Goal: Task Accomplishment & Management: Book appointment/travel/reservation

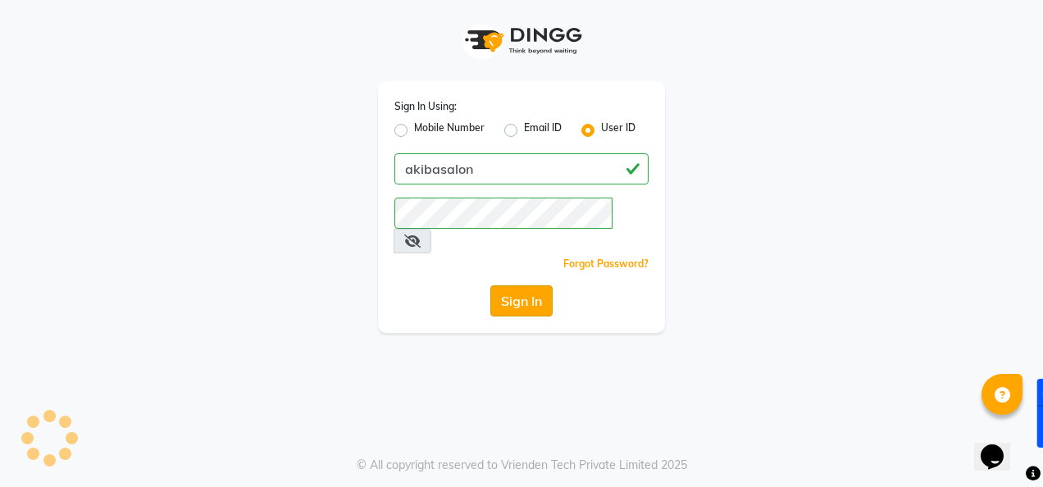
click at [516, 285] on button "Sign In" at bounding box center [521, 300] width 62 height 31
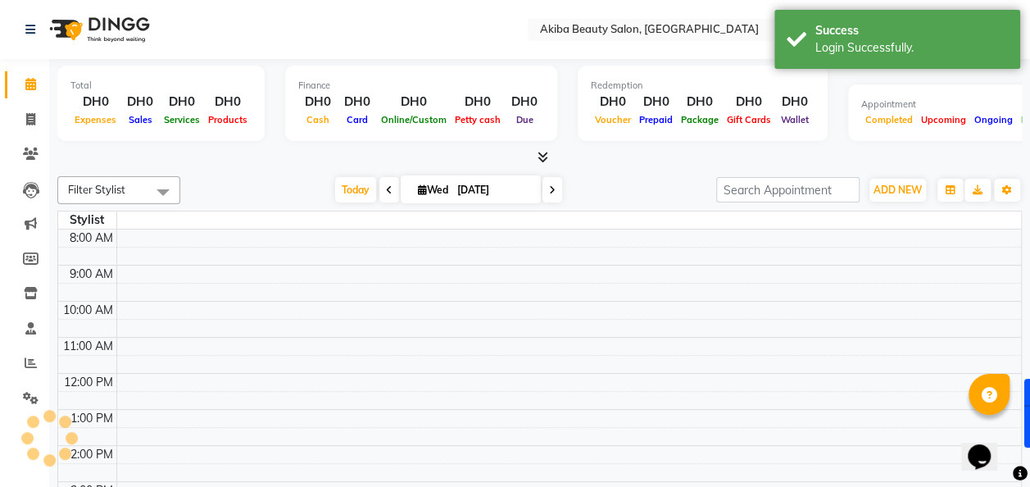
select select "en"
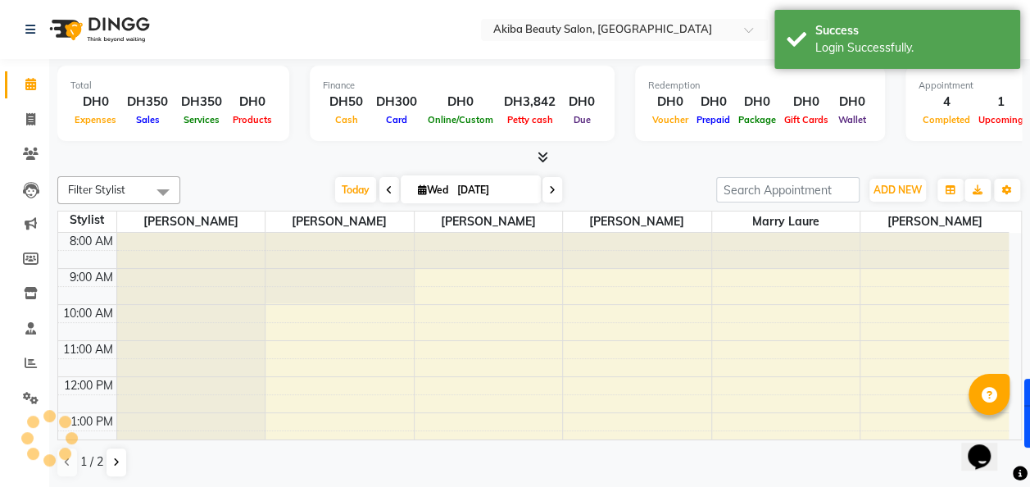
click at [552, 185] on icon at bounding box center [552, 190] width 7 height 10
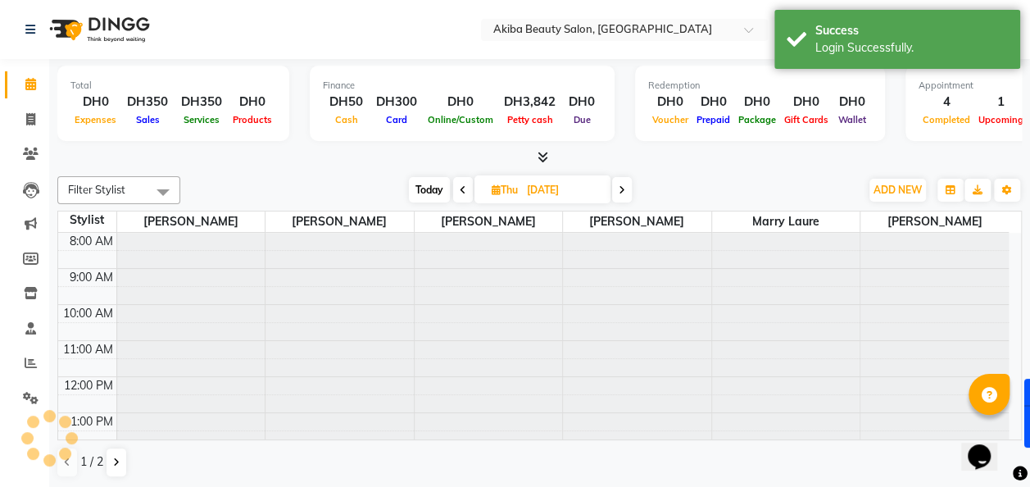
scroll to position [289, 0]
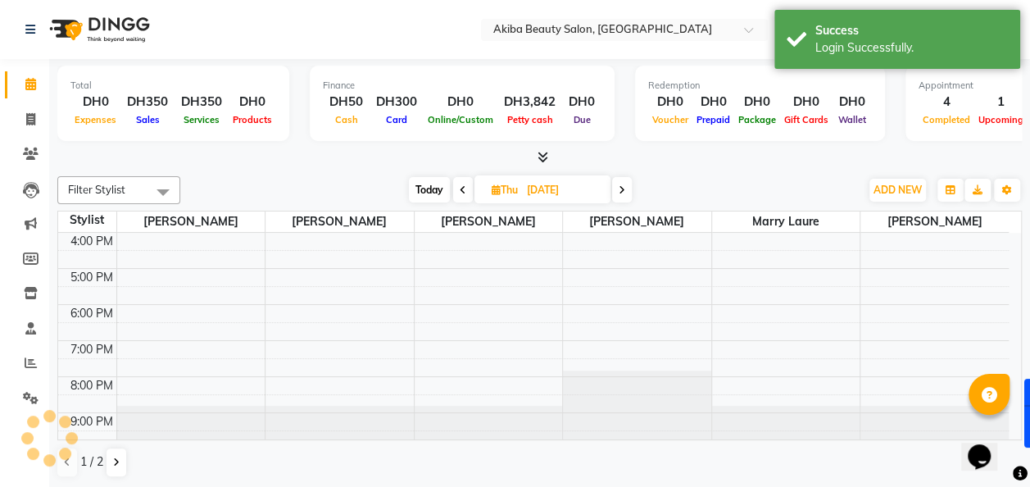
click at [629, 191] on span at bounding box center [622, 189] width 20 height 25
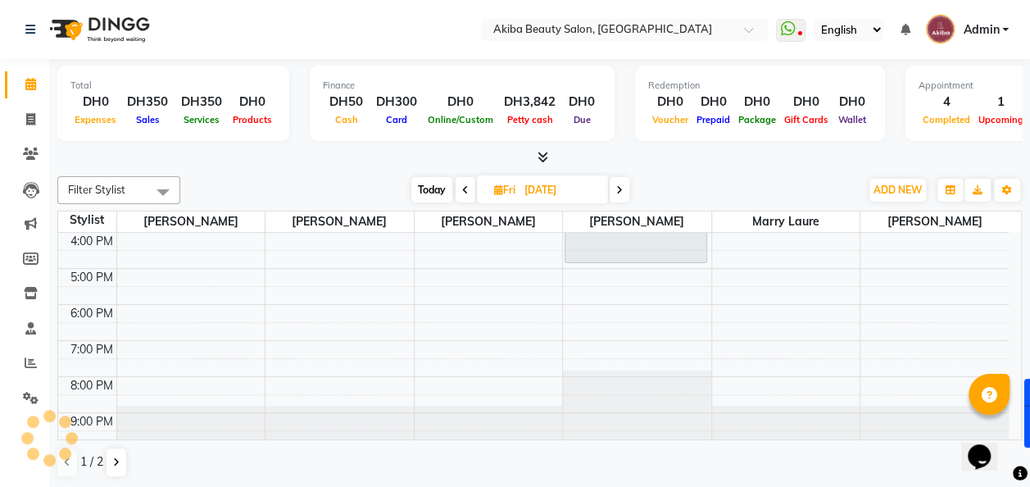
click at [619, 191] on icon at bounding box center [619, 190] width 7 height 10
click at [619, 191] on icon at bounding box center [621, 190] width 7 height 10
type input "[DATE]"
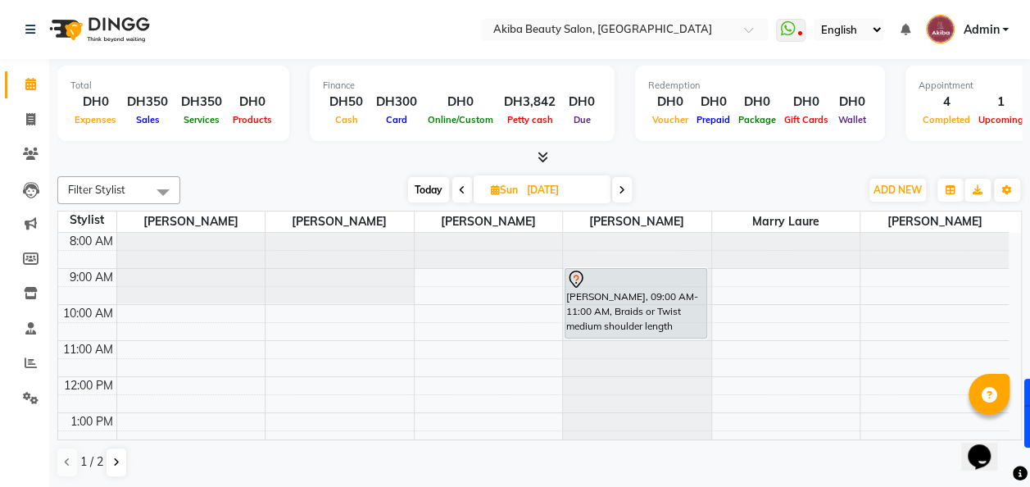
scroll to position [0, 0]
click at [754, 377] on div "8:00 AM 9:00 AM 10:00 AM 11:00 AM 12:00 PM 1:00 PM 2:00 PM 3:00 PM 4:00 PM 5:00…" at bounding box center [533, 485] width 951 height 504
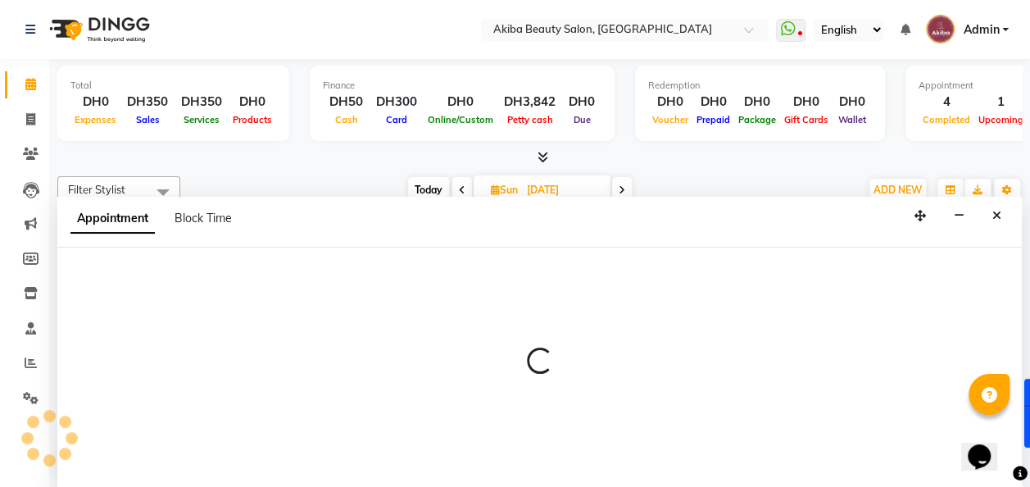
scroll to position [1, 0]
select select "88413"
select select "tentative"
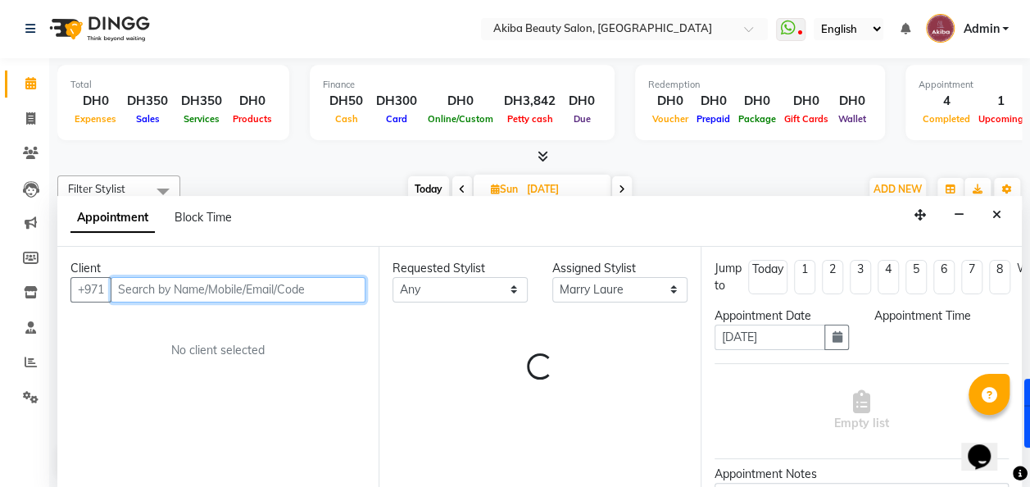
select select "720"
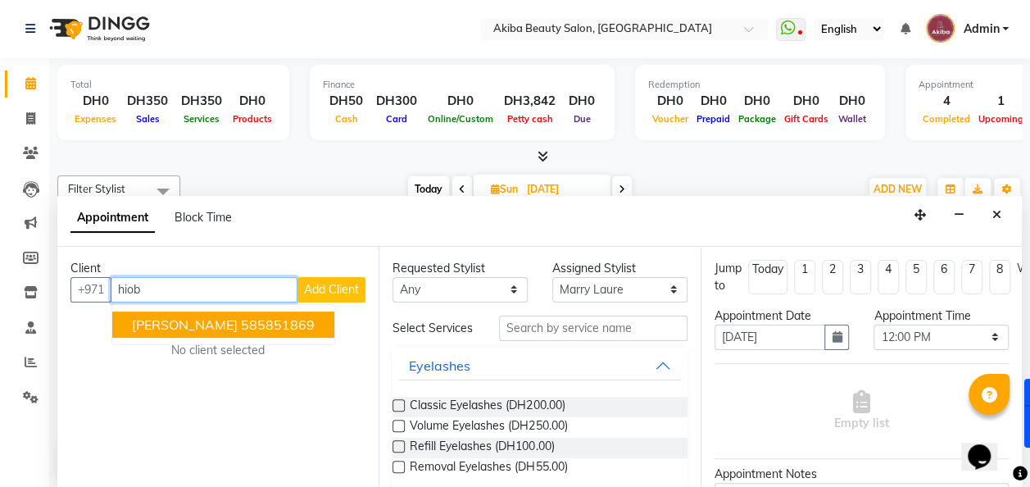
click at [254, 323] on ngb-highlight "585851869" at bounding box center [278, 324] width 74 height 16
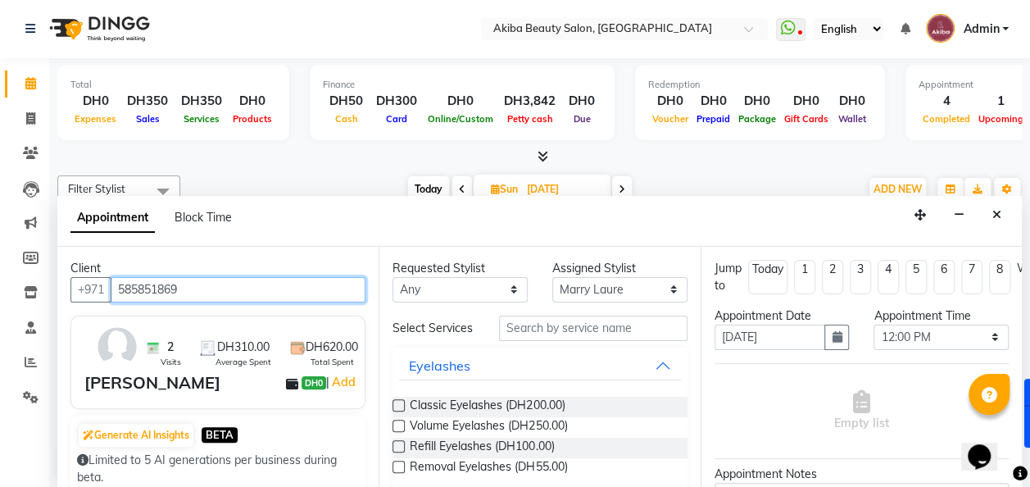
type input "585851869"
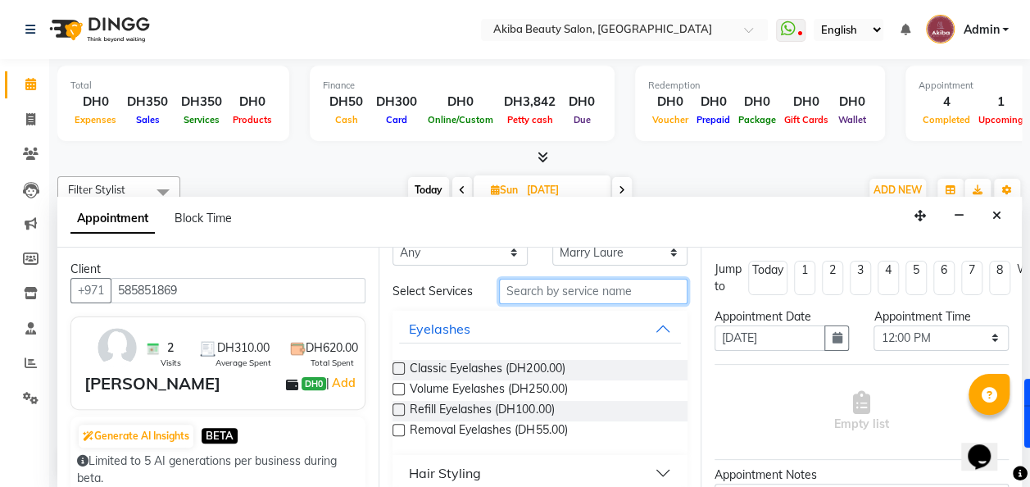
click at [549, 304] on input "text" at bounding box center [593, 291] width 189 height 25
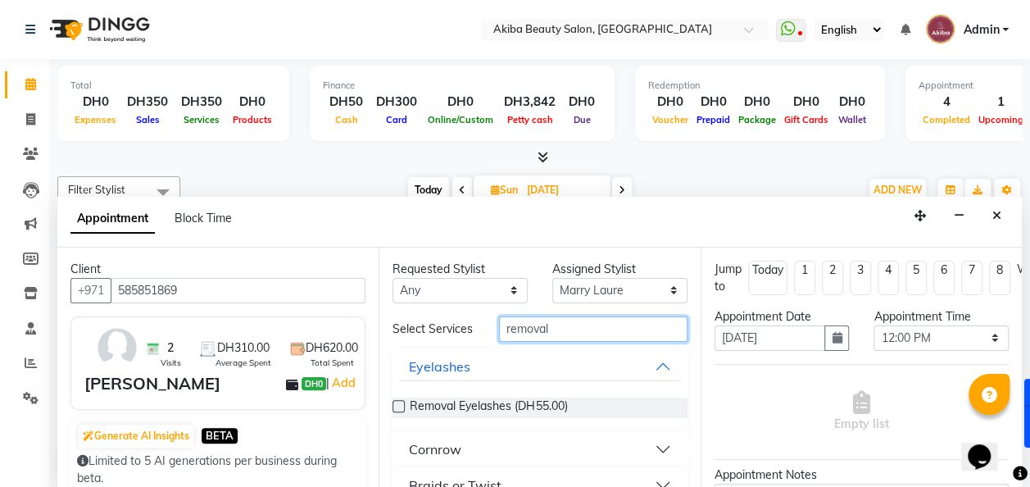
scroll to position [36, 0]
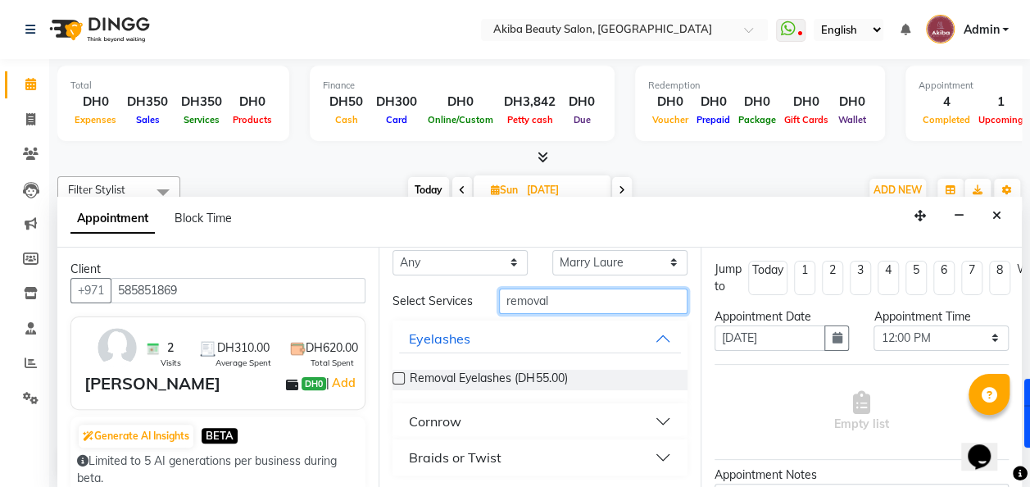
type input "removal"
click at [653, 456] on button "Braids or Twist" at bounding box center [539, 458] width 281 height 30
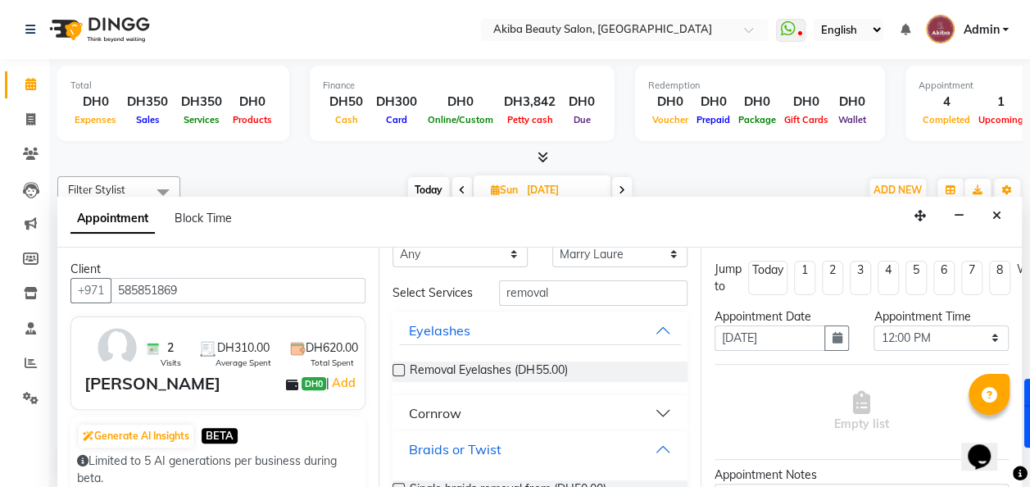
scroll to position [82, 0]
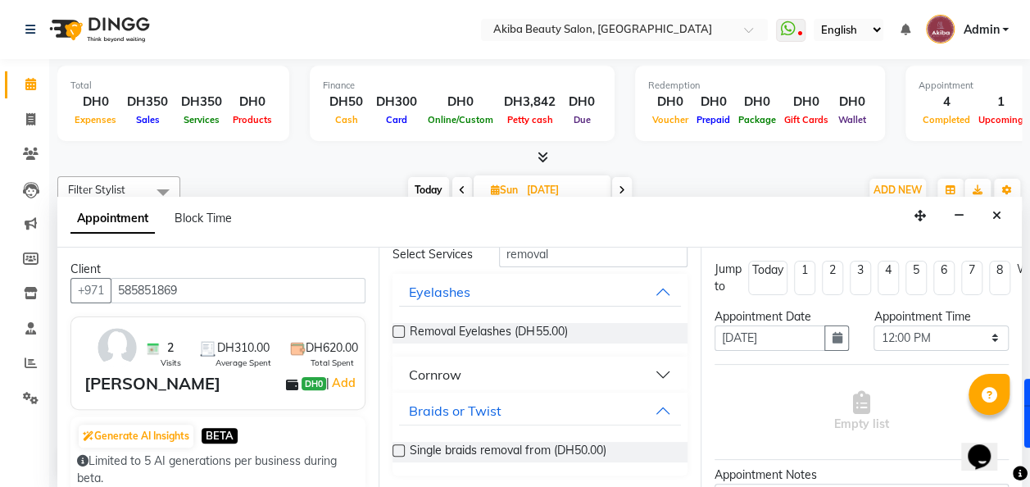
click at [401, 452] on label at bounding box center [399, 450] width 12 height 12
click at [401, 452] on input "checkbox" at bounding box center [398, 452] width 11 height 11
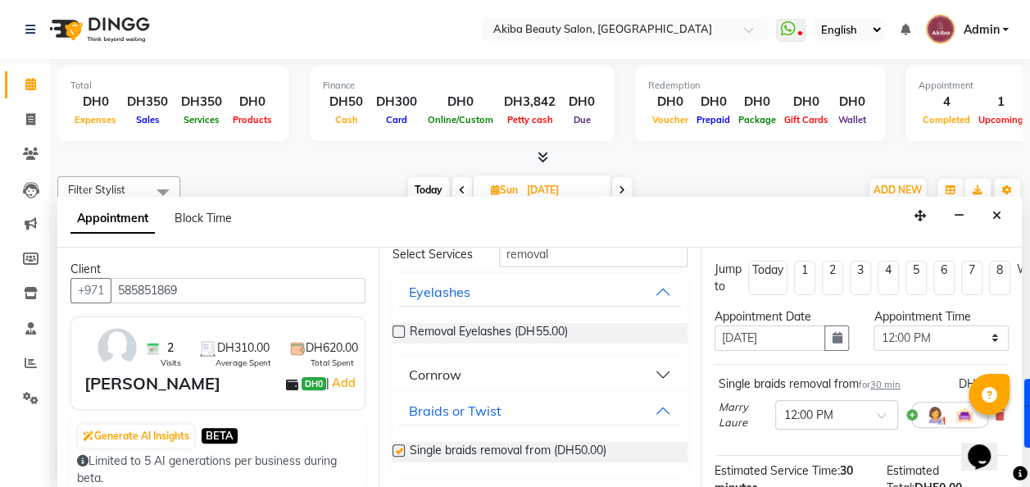
checkbox input "false"
click at [921, 336] on select "Select 09:00 AM 09:15 AM 09:30 AM 09:45 AM 10:00 AM 10:15 AM 10:30 AM 10:45 AM …" at bounding box center [941, 337] width 135 height 25
click at [874, 325] on select "Select 09:00 AM 09:15 AM 09:30 AM 09:45 AM 10:00 AM 10:15 AM 10:30 AM 10:45 AM …" at bounding box center [941, 337] width 135 height 25
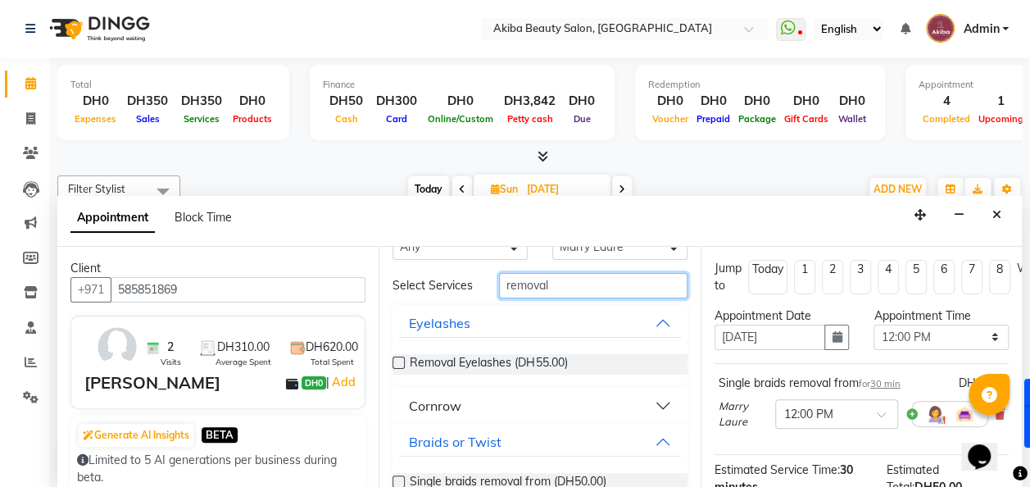
click at [561, 284] on input "removal" at bounding box center [593, 285] width 189 height 25
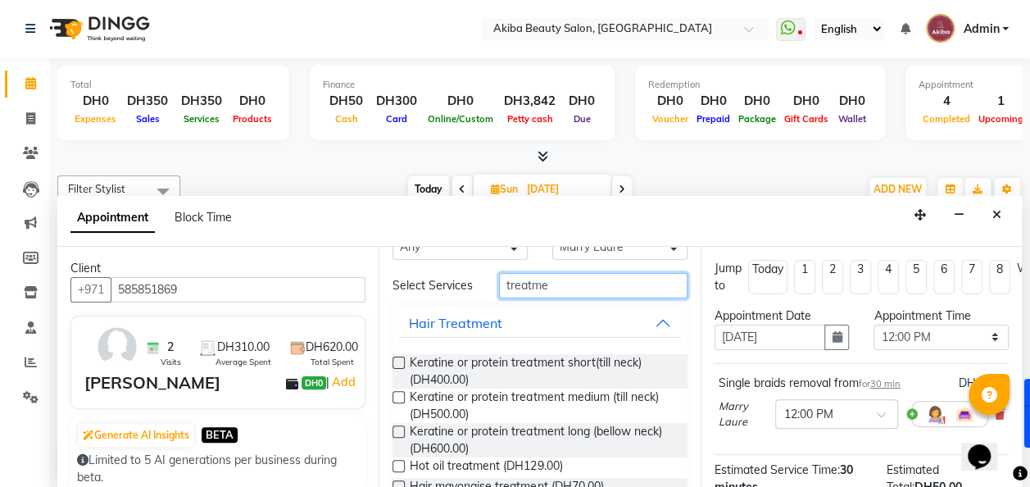
type input "treatme"
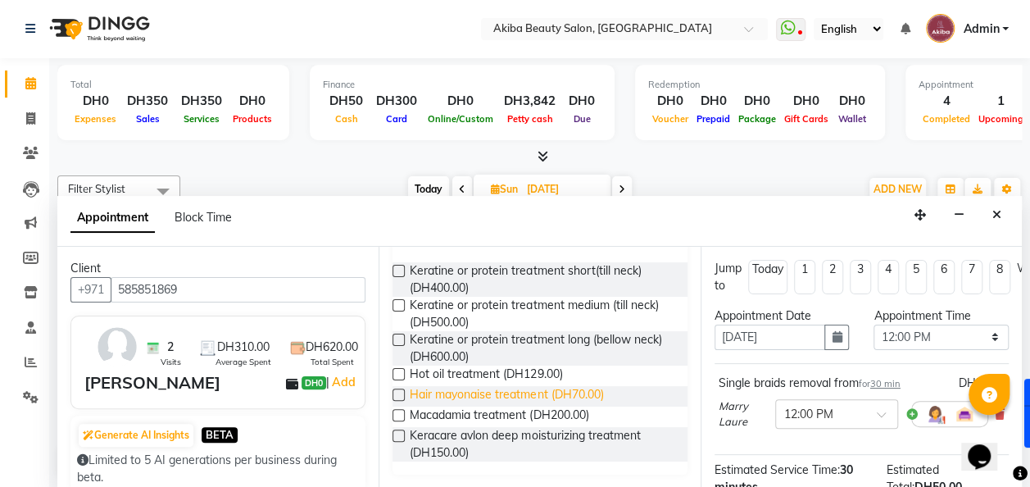
click at [522, 389] on span "Hair mayonaise treatment (DH70.00)" at bounding box center [506, 396] width 193 height 20
checkbox input "false"
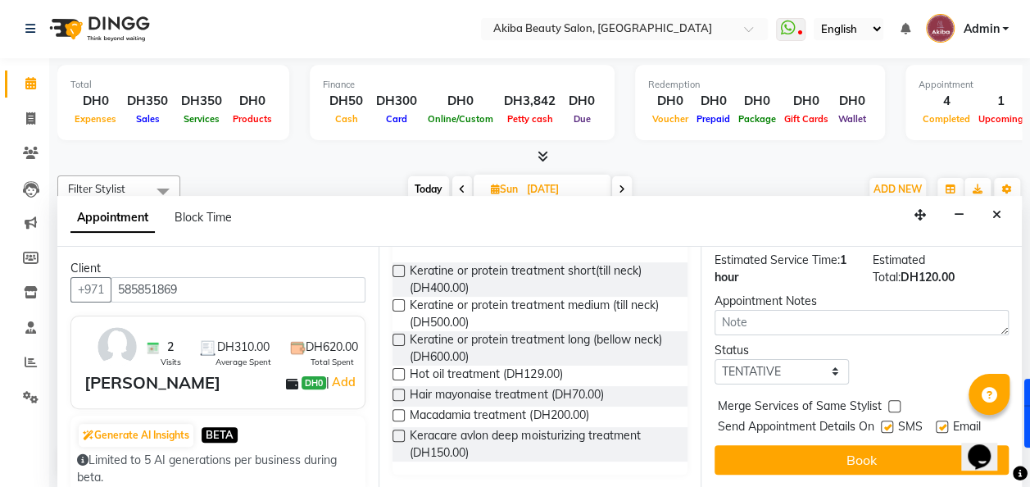
scroll to position [298, 0]
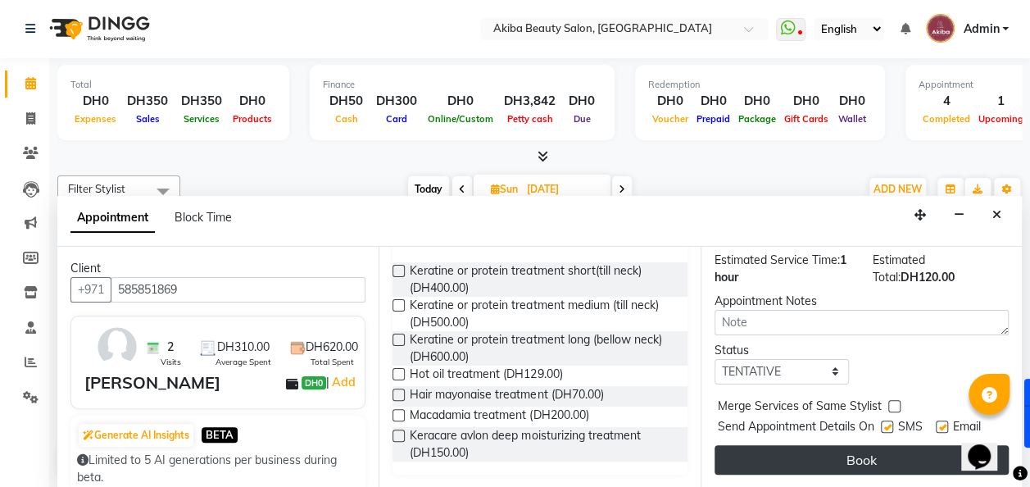
click at [818, 456] on button "Book" at bounding box center [862, 460] width 294 height 30
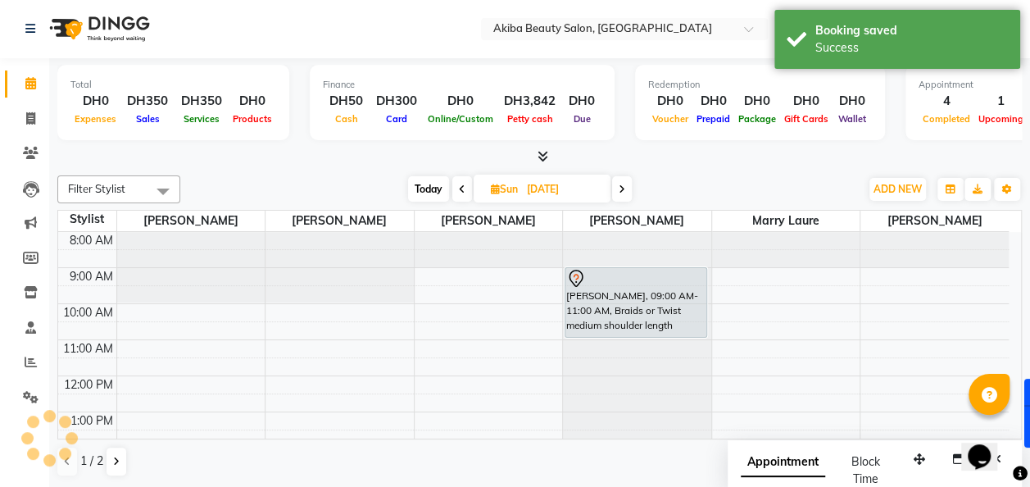
scroll to position [0, 0]
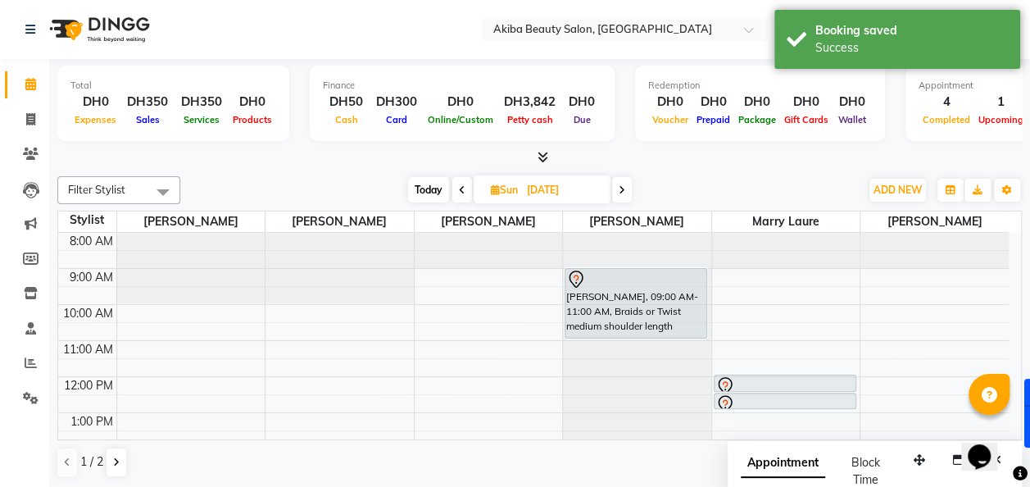
click at [30, 95] on link "Calendar" at bounding box center [24, 84] width 39 height 27
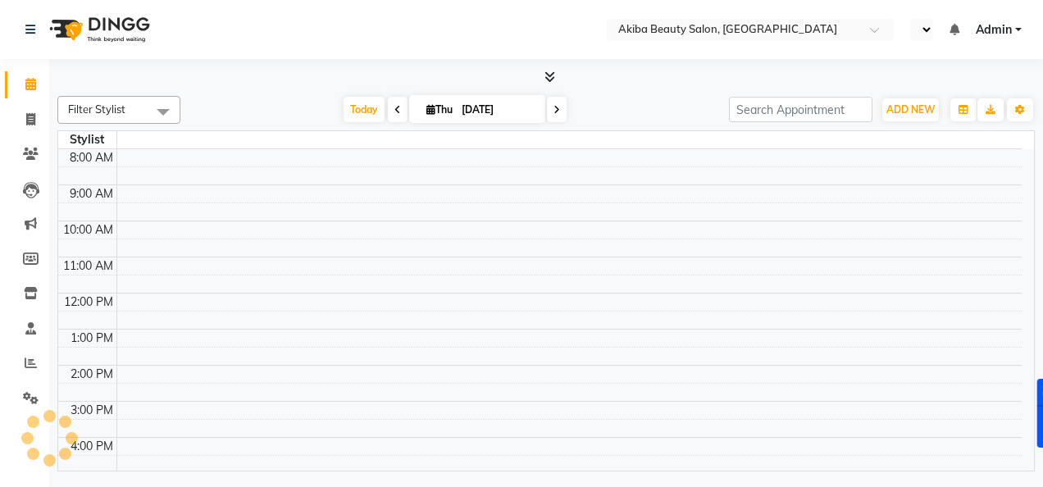
select select "en"
